Goal: Task Accomplishment & Management: Manage account settings

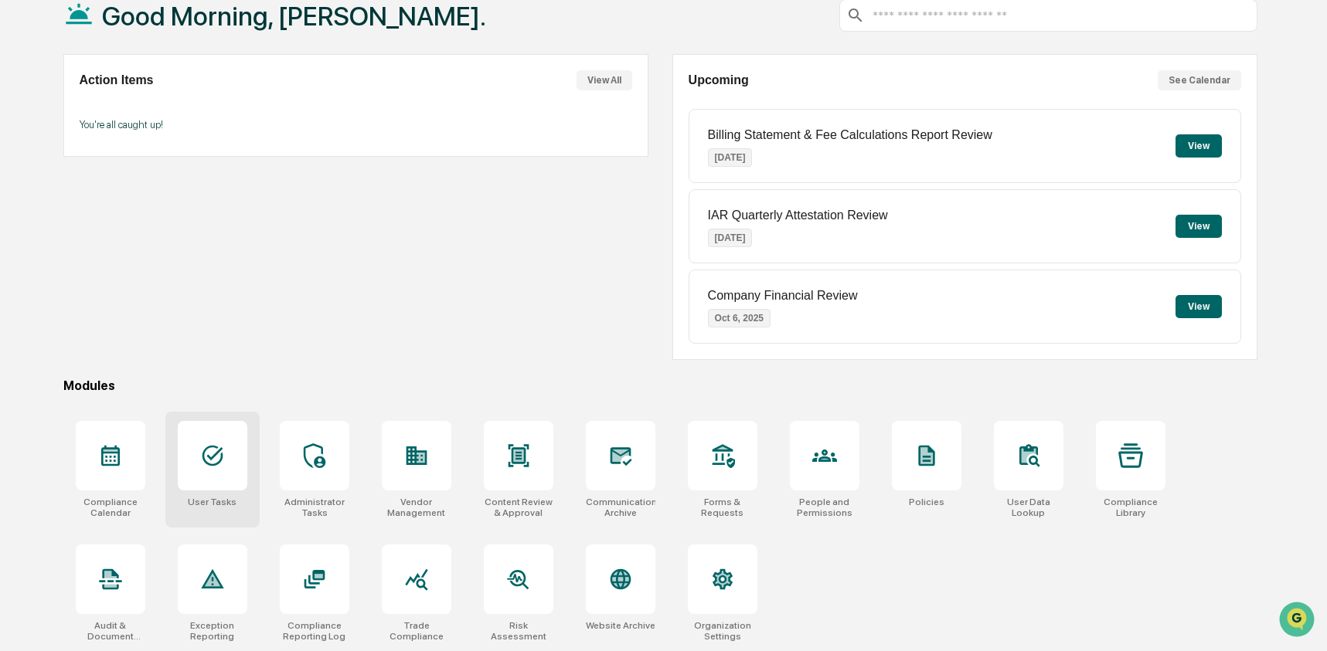
click at [229, 464] on div at bounding box center [213, 456] width 70 height 70
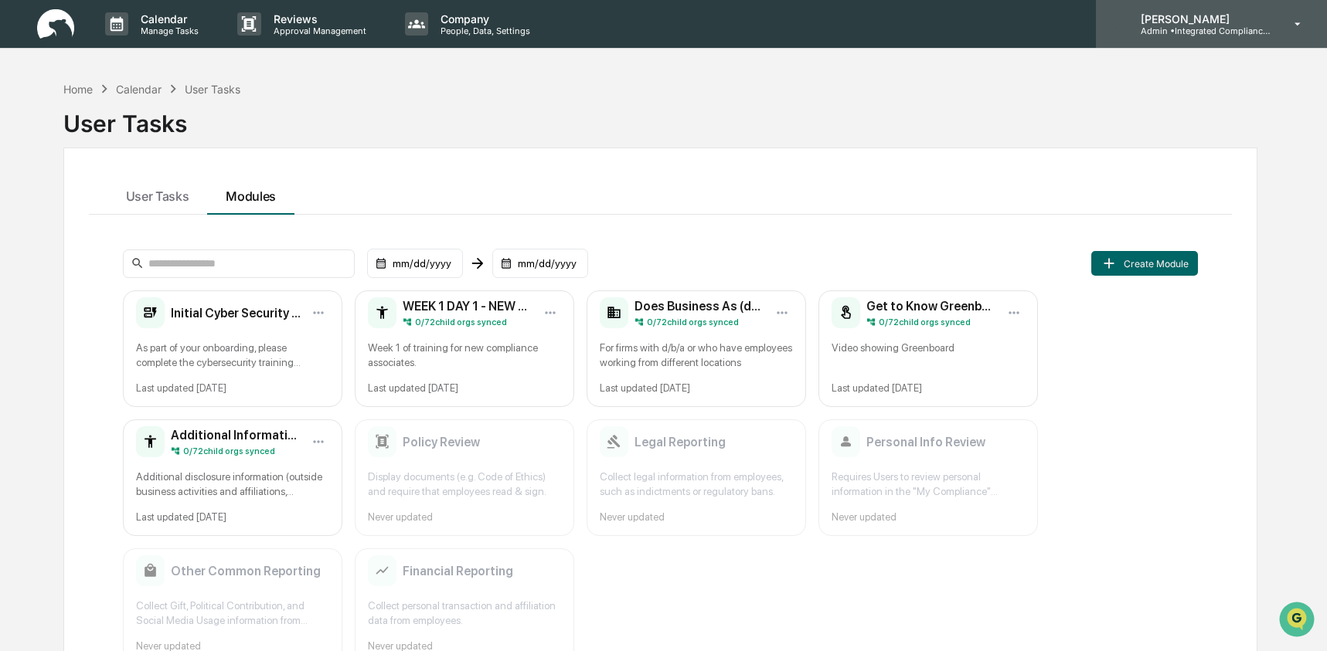
click at [1236, 23] on p "[PERSON_NAME]" at bounding box center [1200, 18] width 144 height 13
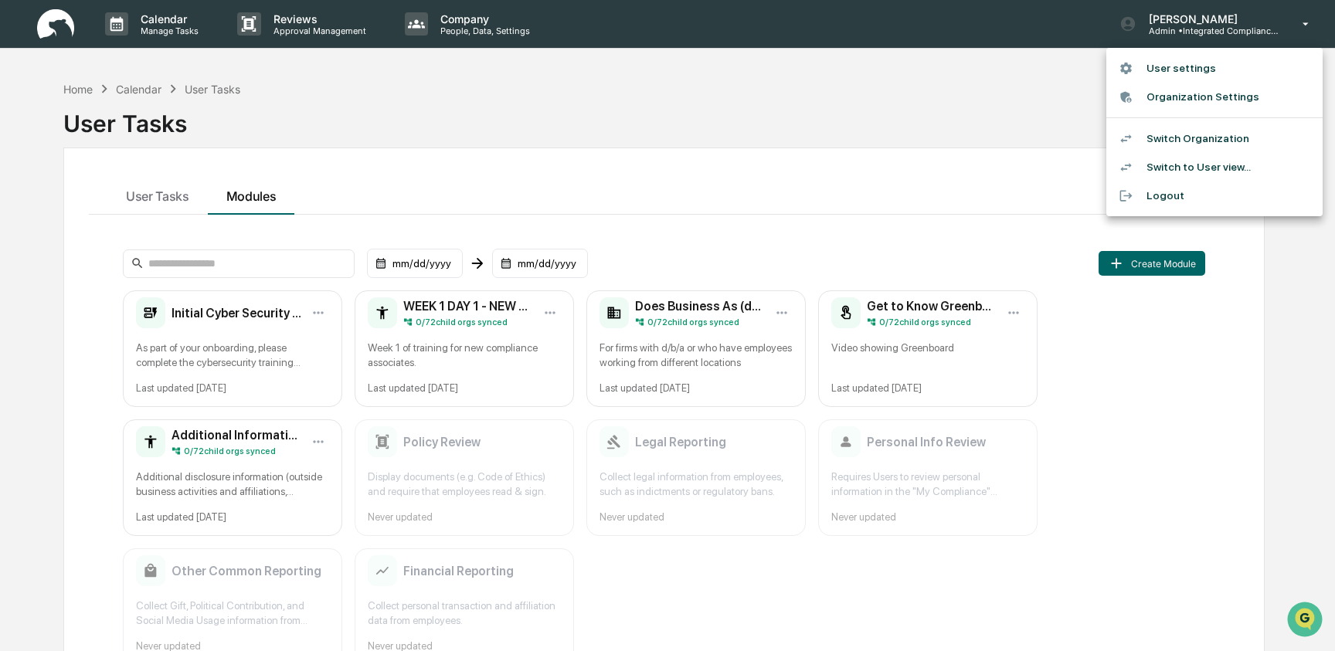
click at [1207, 147] on li "Switch Organization" at bounding box center [1215, 138] width 216 height 29
